Goal: Register for event/course

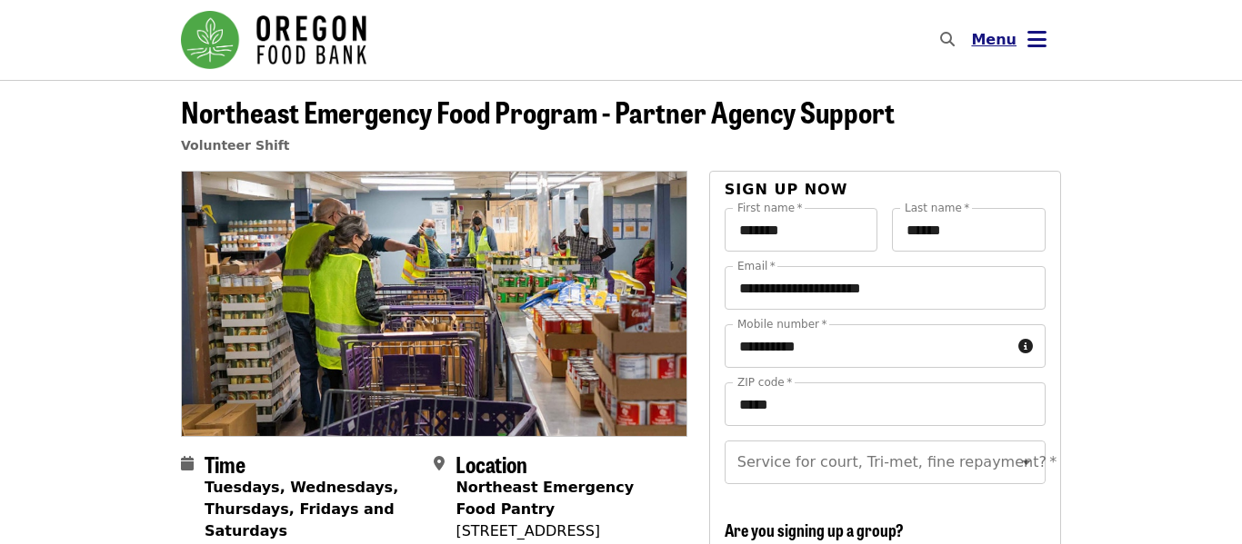
click at [1035, 40] on icon "bars icon" at bounding box center [1036, 39] width 19 height 26
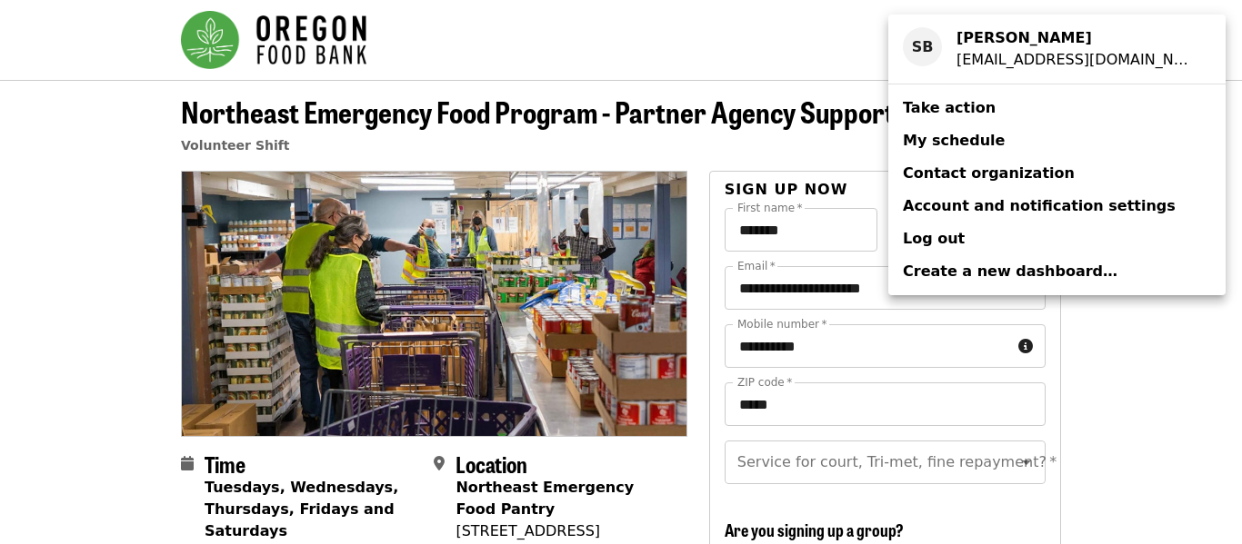
click at [940, 142] on span "My schedule" at bounding box center [954, 140] width 102 height 17
click at [1186, 280] on div "Account menu" at bounding box center [621, 272] width 1242 height 544
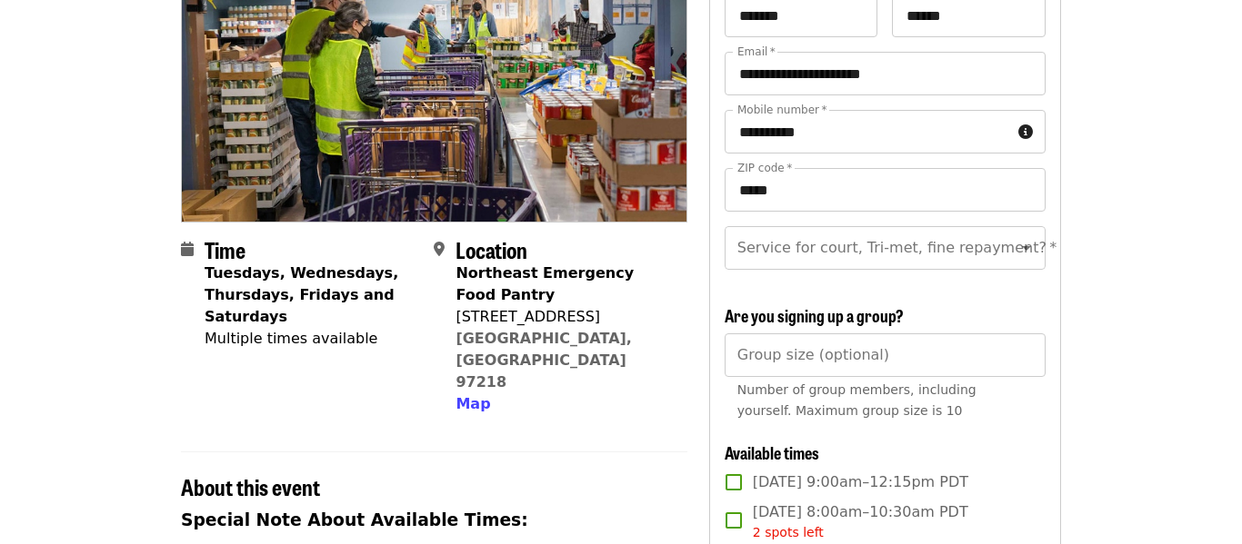
scroll to position [217, 0]
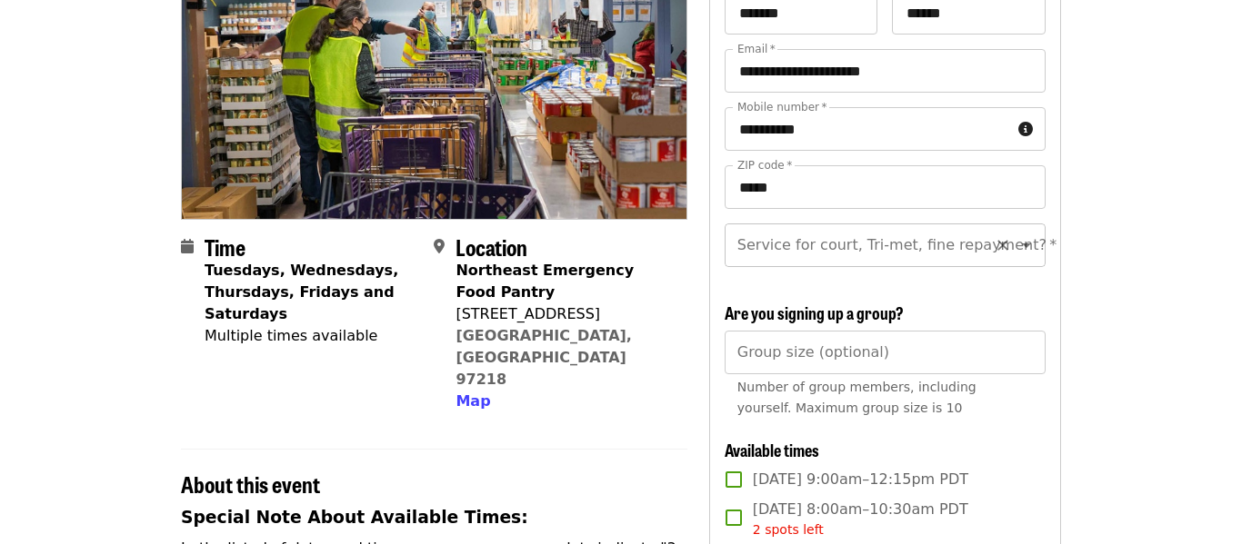
click at [1024, 245] on icon "Open" at bounding box center [1026, 246] width 9 height 5
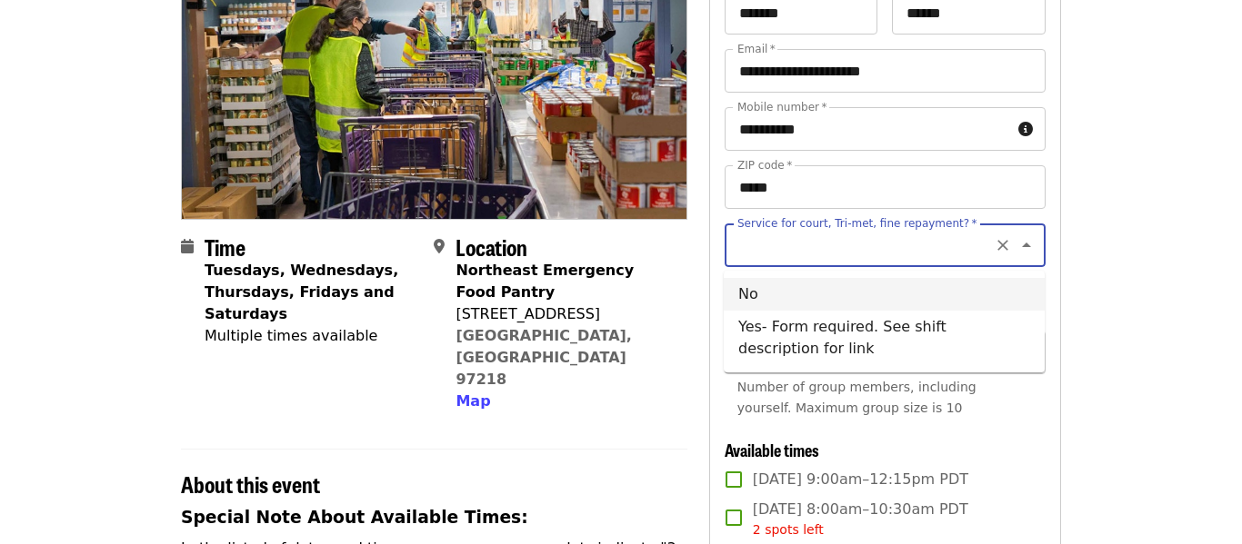
click at [769, 295] on li "No" at bounding box center [884, 294] width 321 height 33
type input "**"
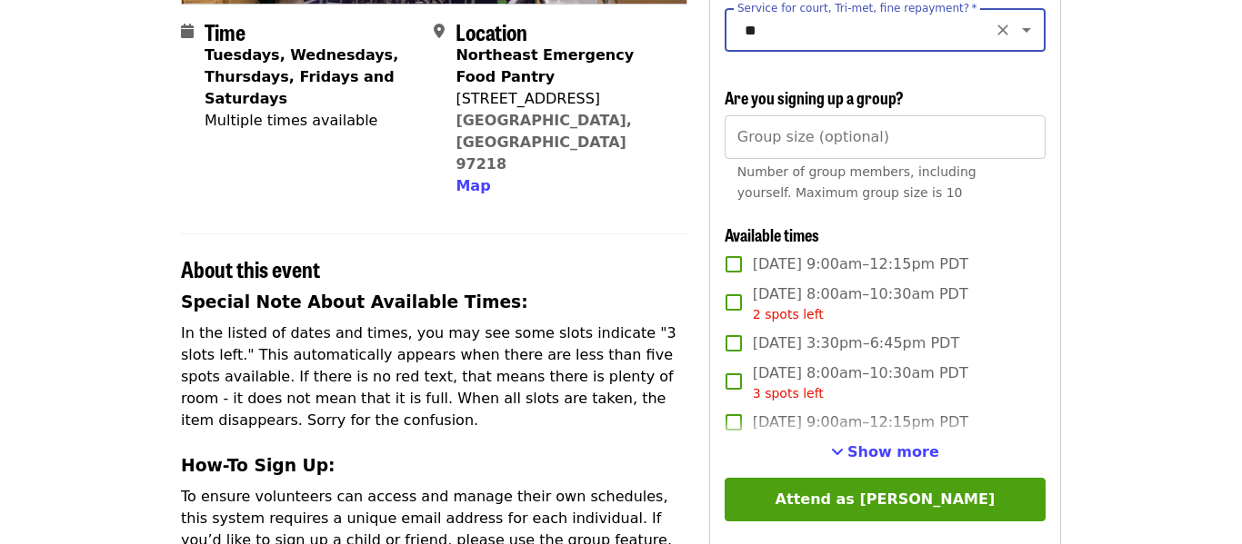
scroll to position [434, 0]
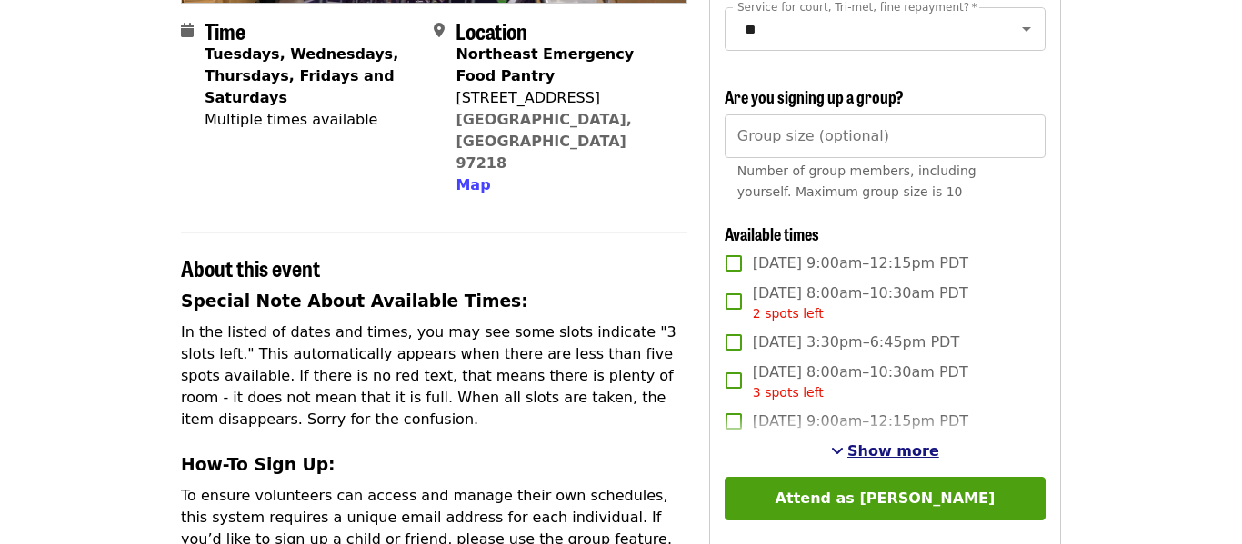
click at [907, 453] on span "Show more" at bounding box center [893, 451] width 92 height 17
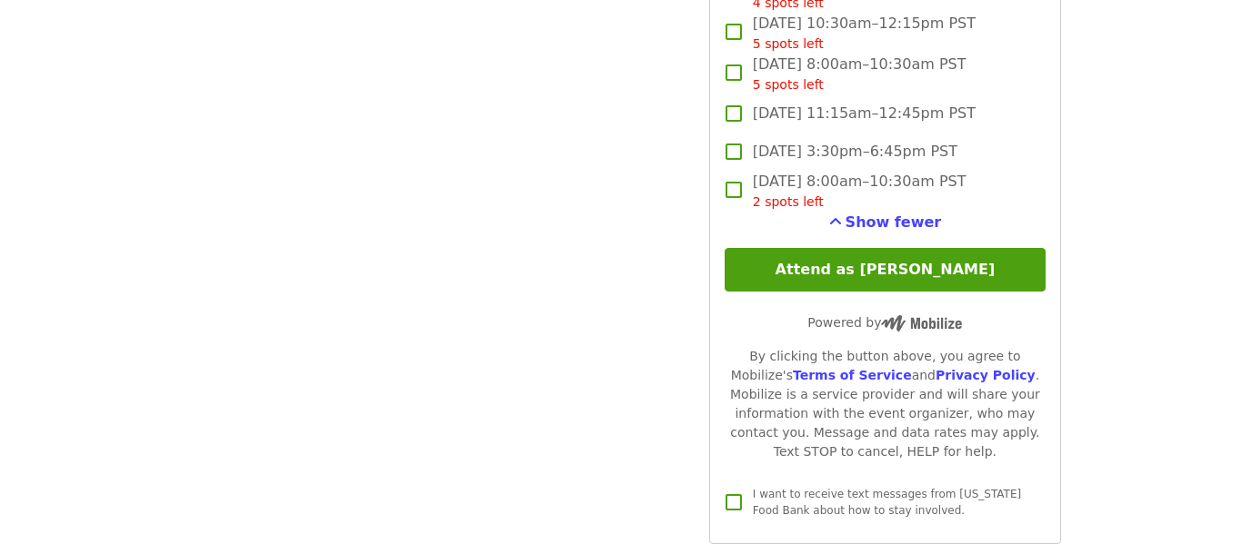
scroll to position [4447, 0]
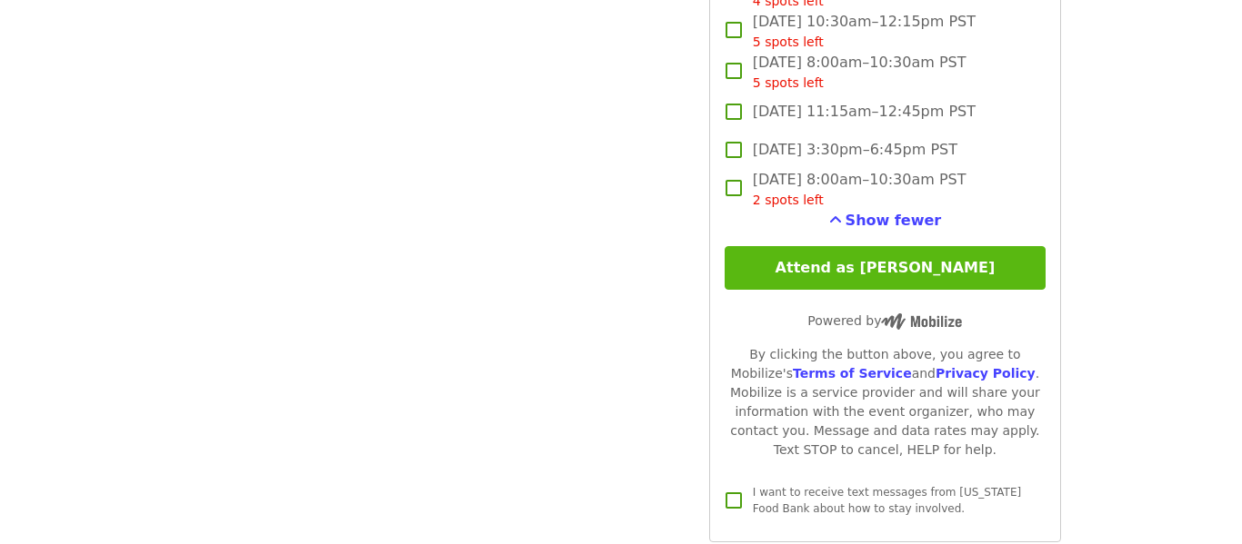
click at [848, 264] on button "Attend as [PERSON_NAME]" at bounding box center [884, 268] width 321 height 44
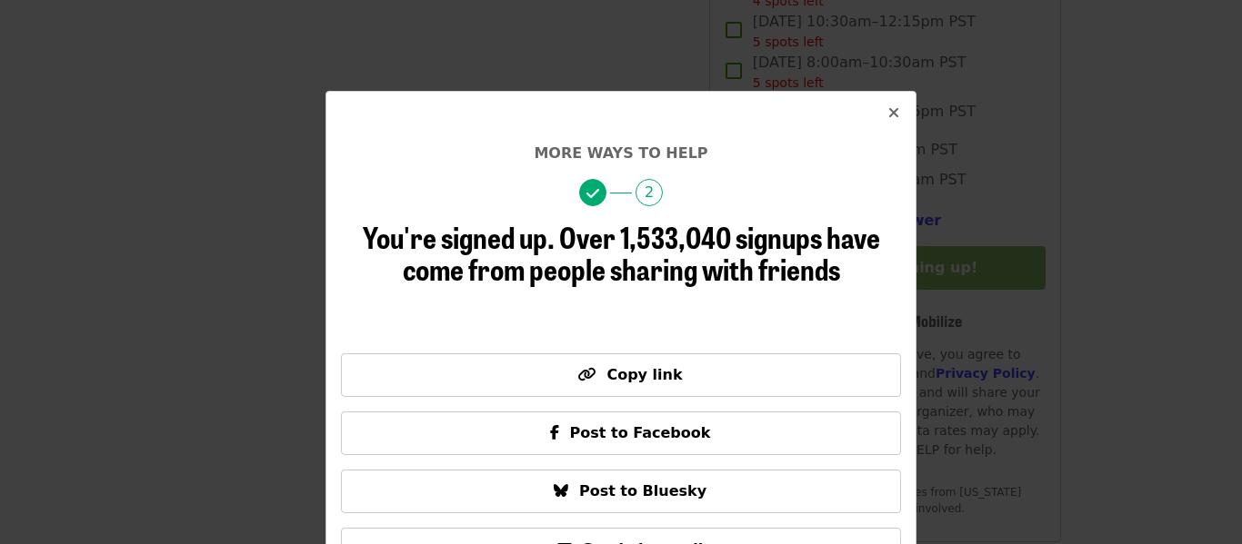
click at [896, 115] on icon "times icon" at bounding box center [893, 113] width 11 height 17
